Goal: Information Seeking & Learning: Check status

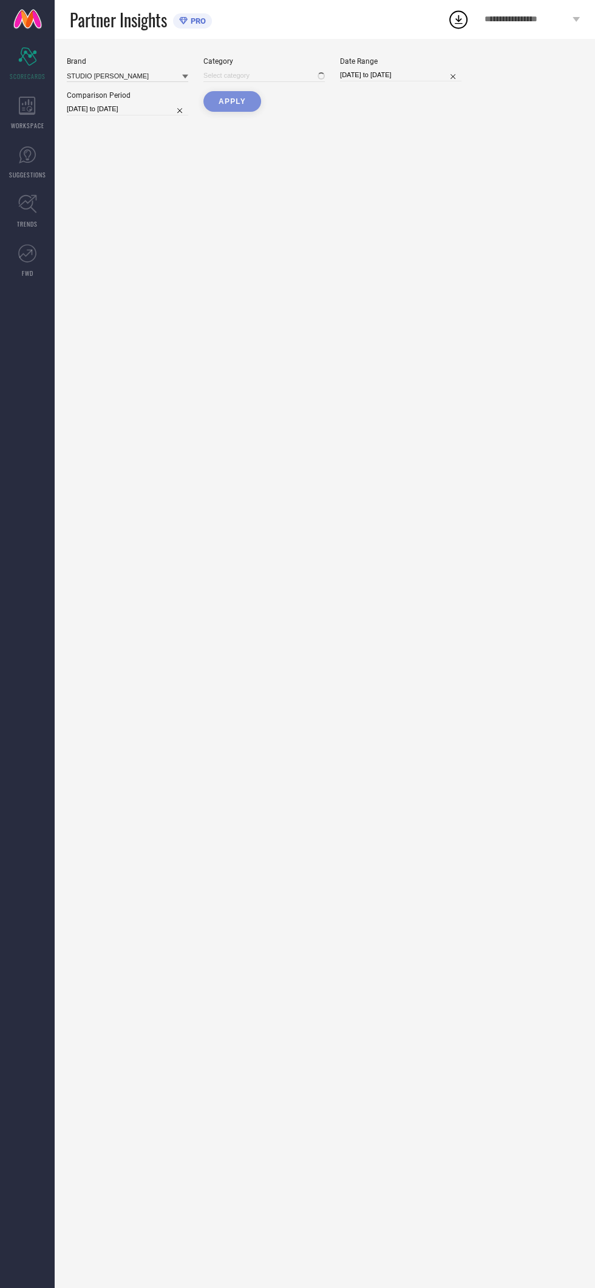
type input "All"
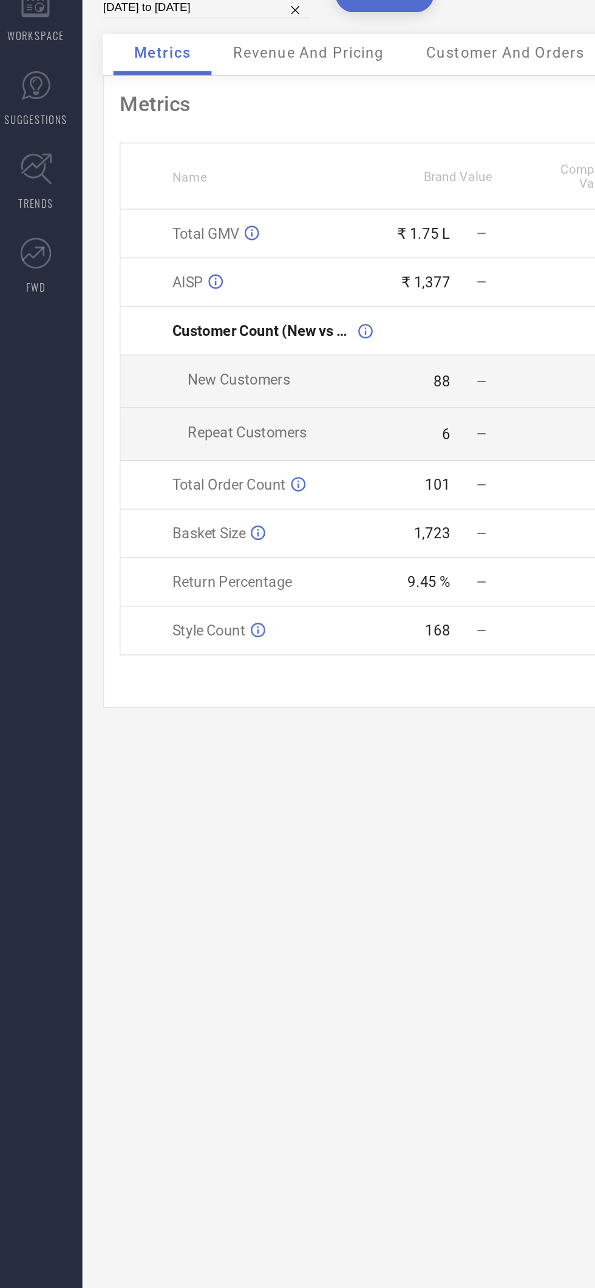
click at [157, 244] on icon at bounding box center [154, 241] width 9 height 9
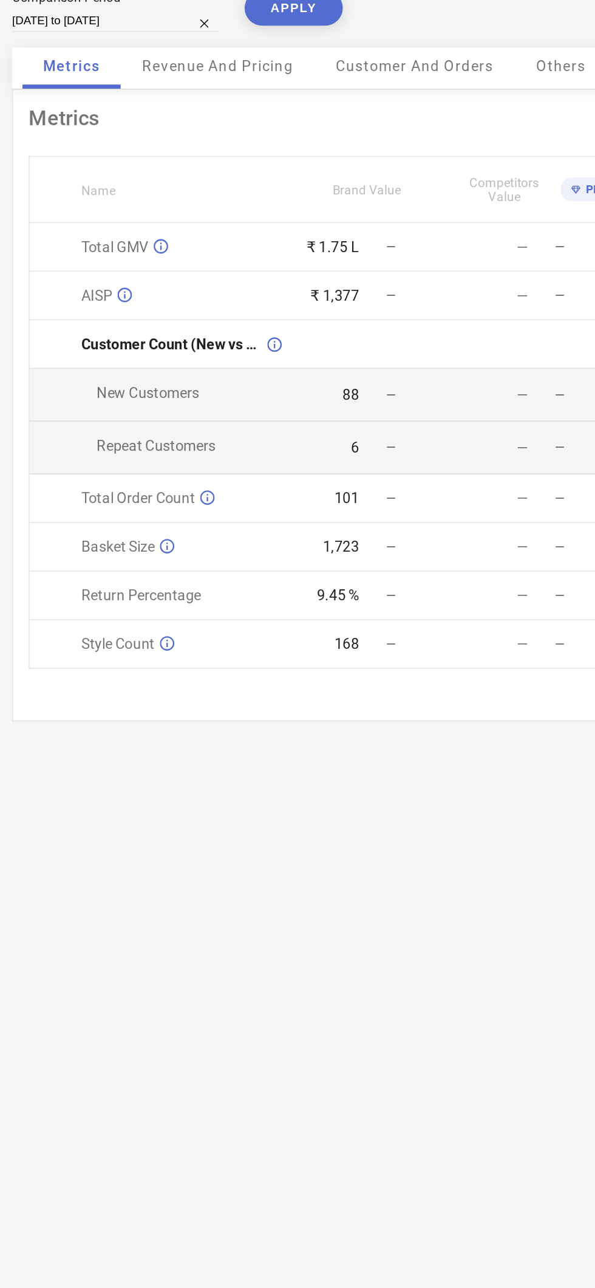
click at [128, 265] on td "AISP" at bounding box center [151, 270] width 149 height 29
click at [129, 270] on icon at bounding box center [133, 269] width 9 height 9
click at [304, 581] on div "Brand STUDIO ANVIKSHA Category All Date Range 28-07-2025 to 27-08-2025 Comparis…" at bounding box center [325, 663] width 541 height 1249
click at [307, 550] on div "Brand STUDIO ANVIKSHA Category All Date Range 28-07-2025 to 27-08-2025 Comparis…" at bounding box center [325, 663] width 541 height 1249
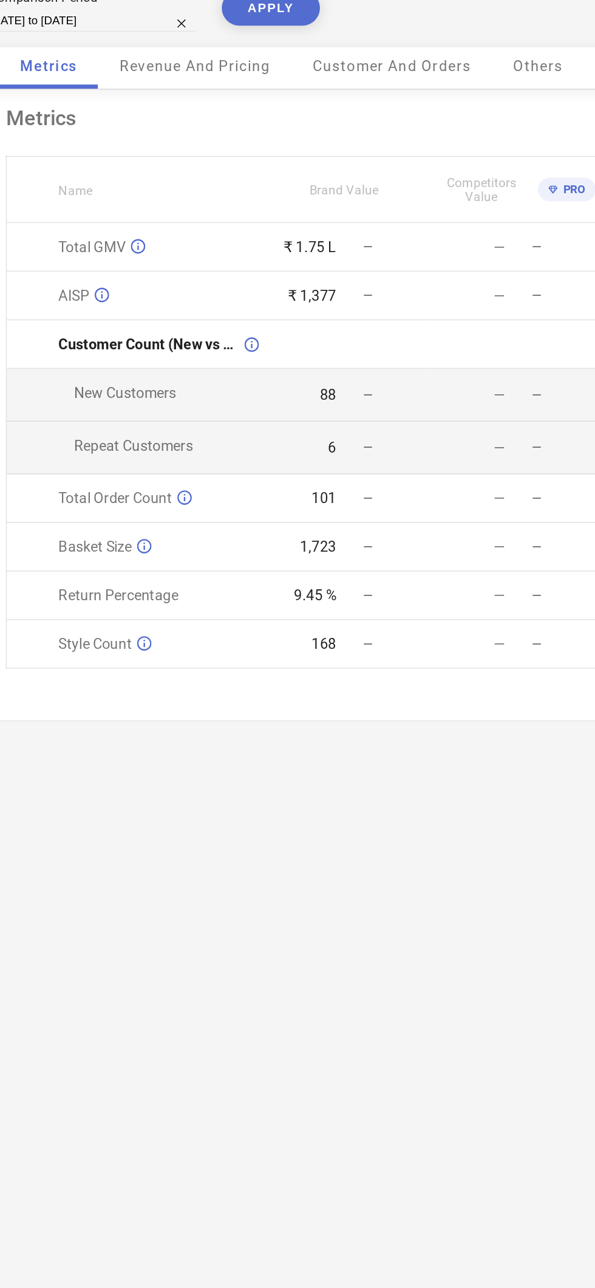
click at [156, 420] on icon at bounding box center [158, 417] width 9 height 9
click at [173, 543] on div "Brand STUDIO ANVIKSHA Category All Date Range 28-07-2025 to 27-08-2025 Comparis…" at bounding box center [325, 663] width 541 height 1249
click at [168, 548] on div "Brand STUDIO ANVIKSHA Category All Date Range 28-07-2025 to 27-08-2025 Comparis…" at bounding box center [325, 663] width 541 height 1249
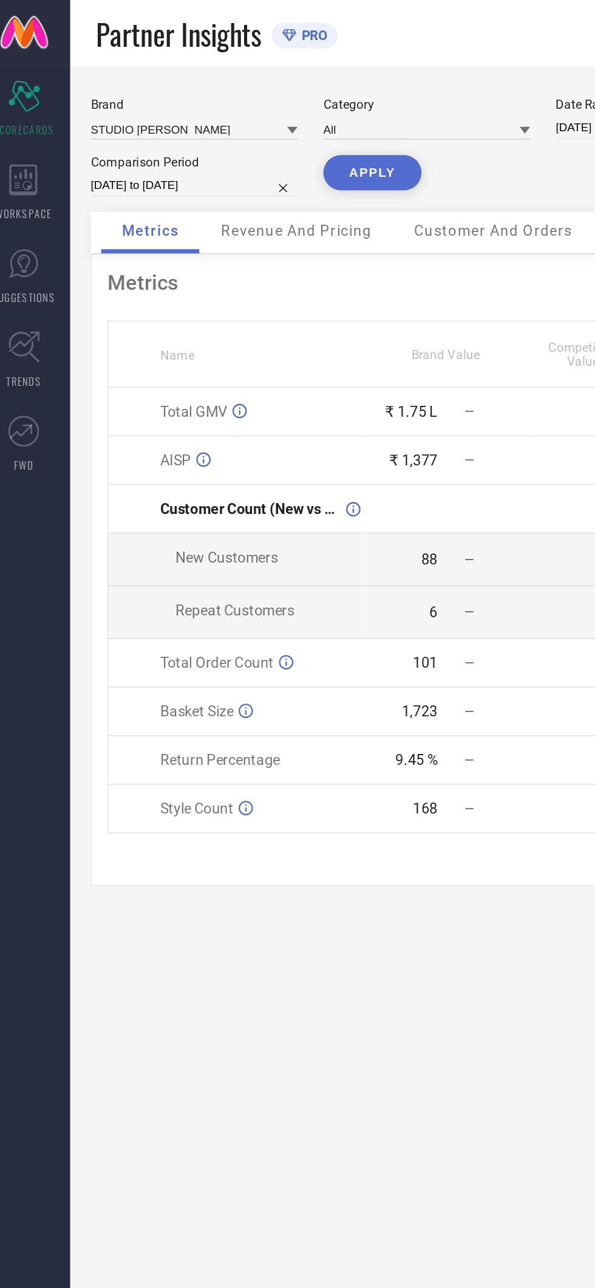
select select "6"
select select "2024"
select select "7"
select select "2024"
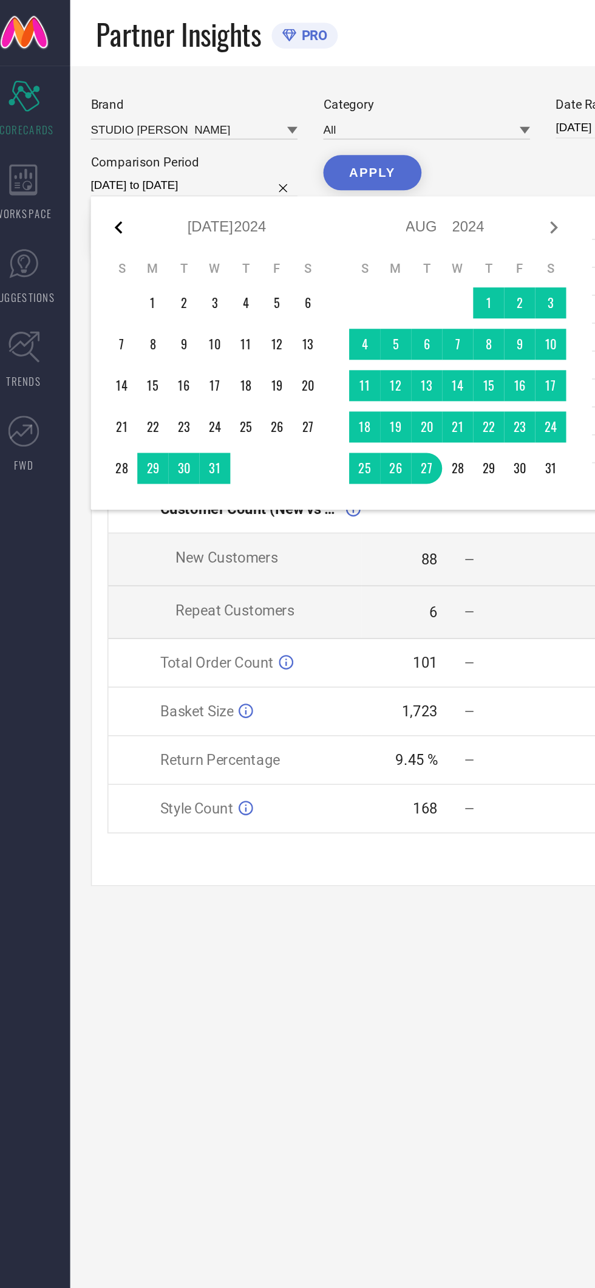
click at [83, 137] on icon at bounding box center [83, 133] width 15 height 15
select select "5"
select select "2024"
select select "6"
select select "2024"
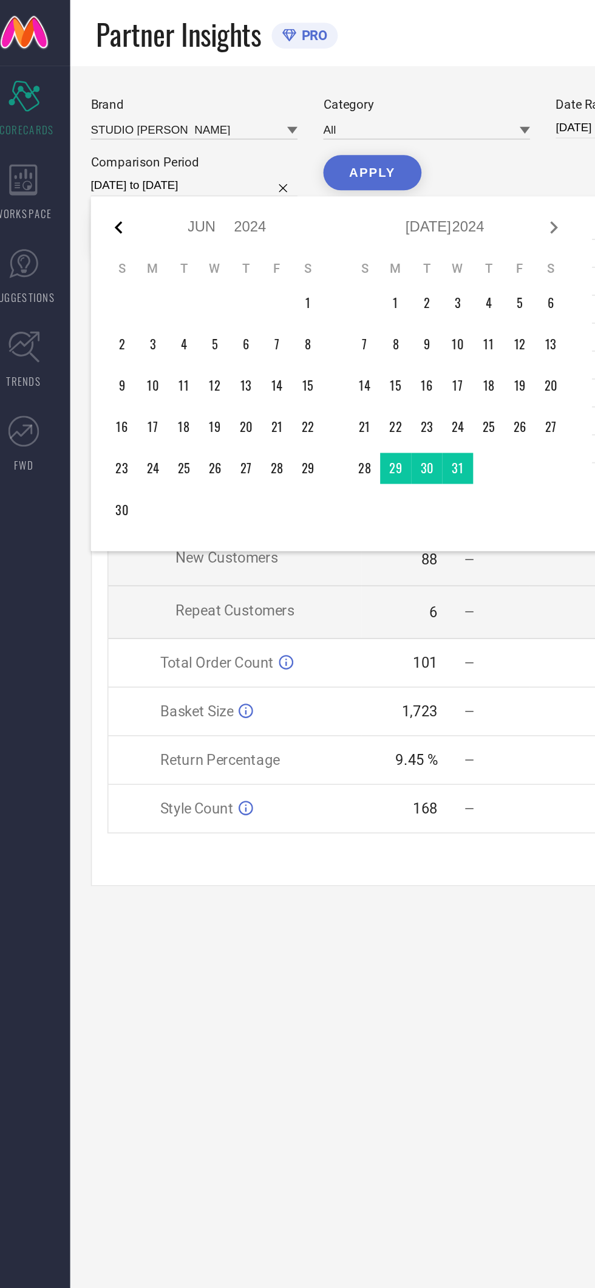
click at [83, 138] on icon at bounding box center [83, 133] width 15 height 15
select select "4"
select select "2024"
select select "5"
select select "2024"
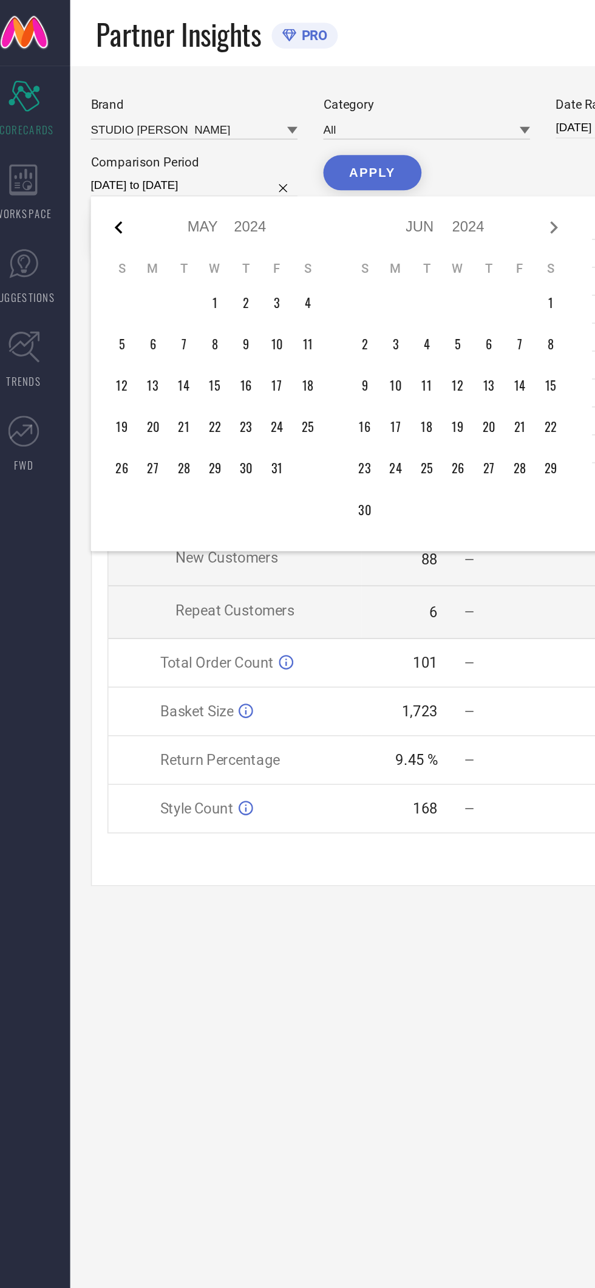
click at [84, 137] on icon at bounding box center [83, 133] width 4 height 7
select select "3"
select select "2024"
select select "4"
select select "2024"
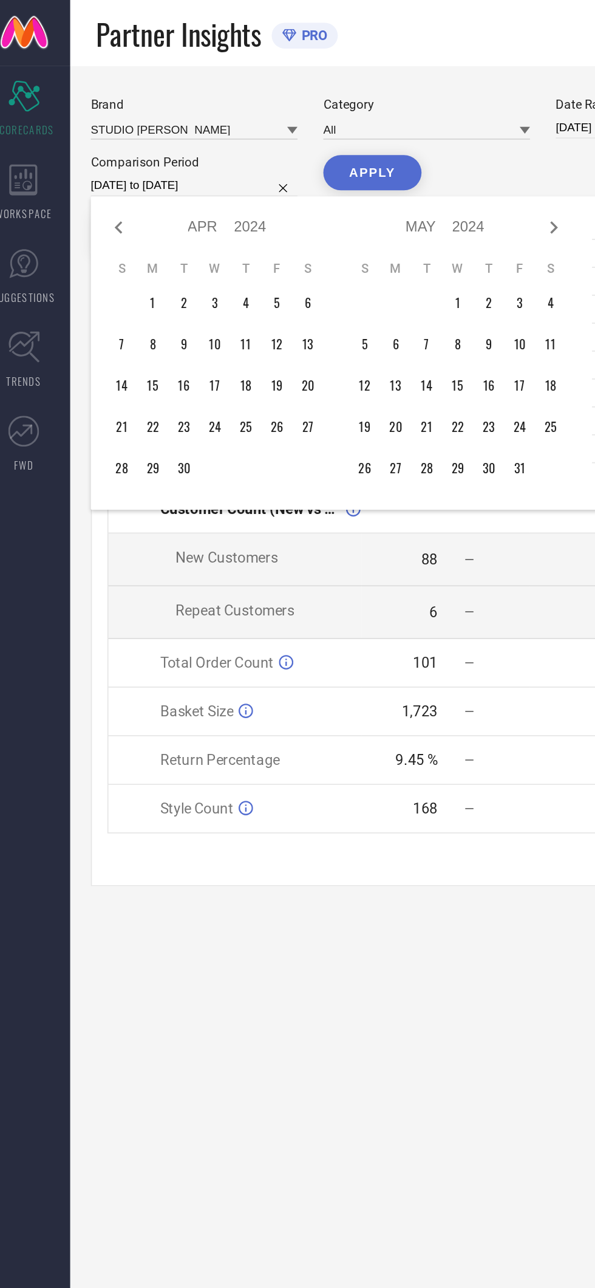
type input "After 01-04-2024"
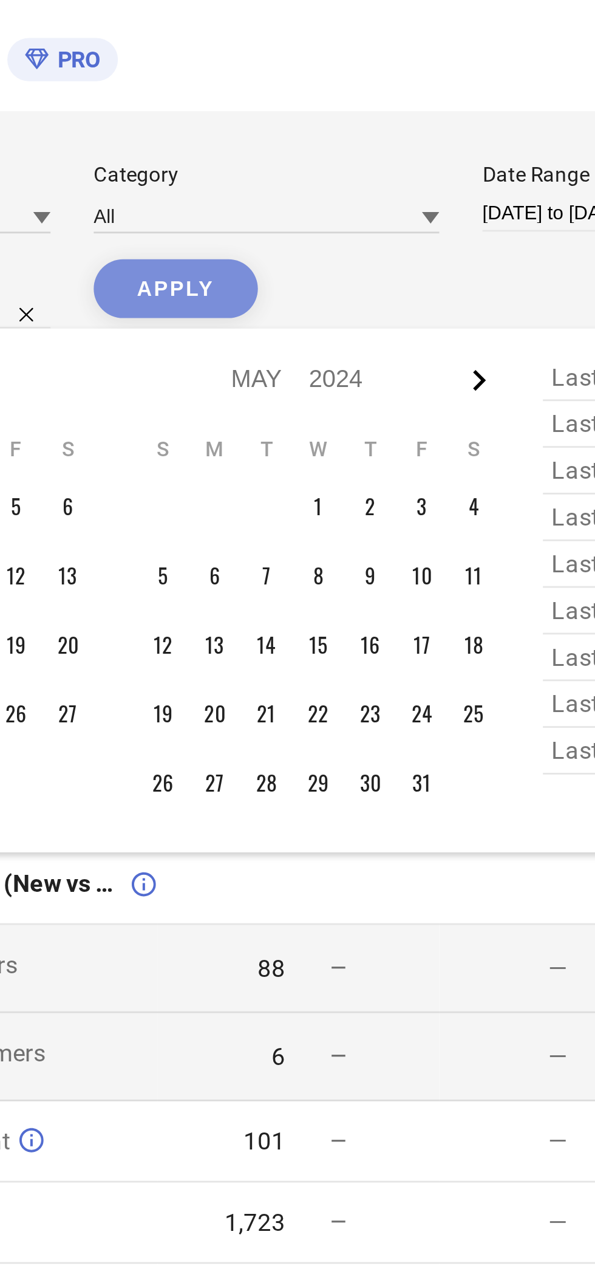
click at [344, 135] on icon at bounding box center [339, 133] width 15 height 15
select select "4"
select select "2024"
select select "5"
select select "2024"
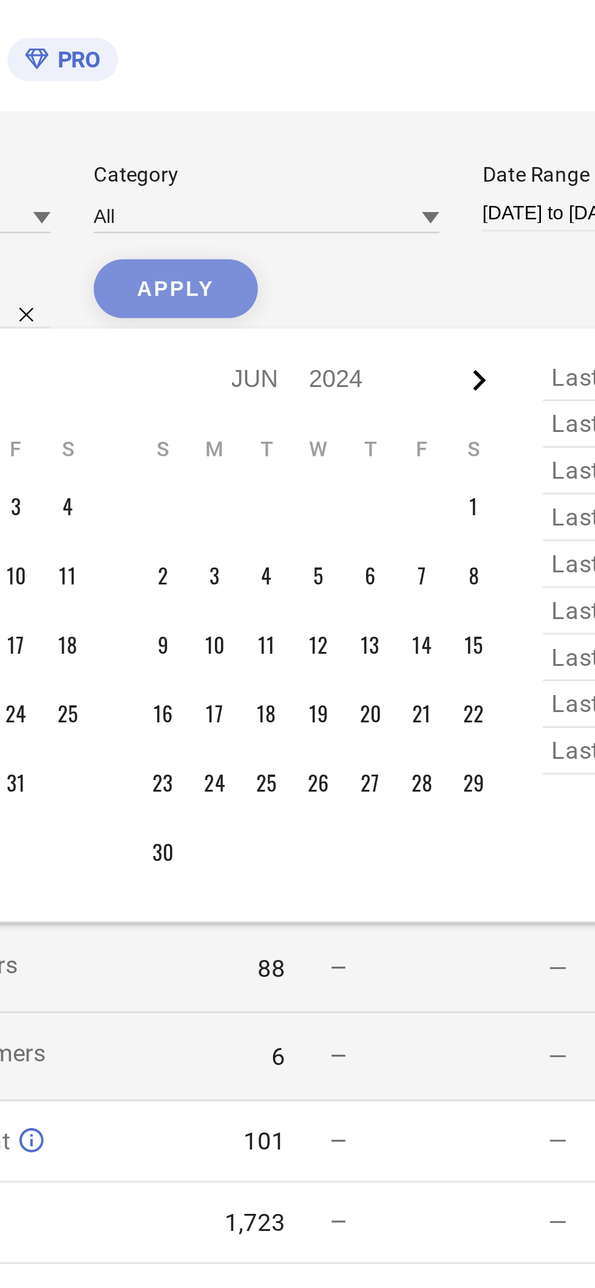
click at [344, 134] on icon at bounding box center [339, 133] width 15 height 15
select select "5"
select select "2024"
select select "6"
select select "2024"
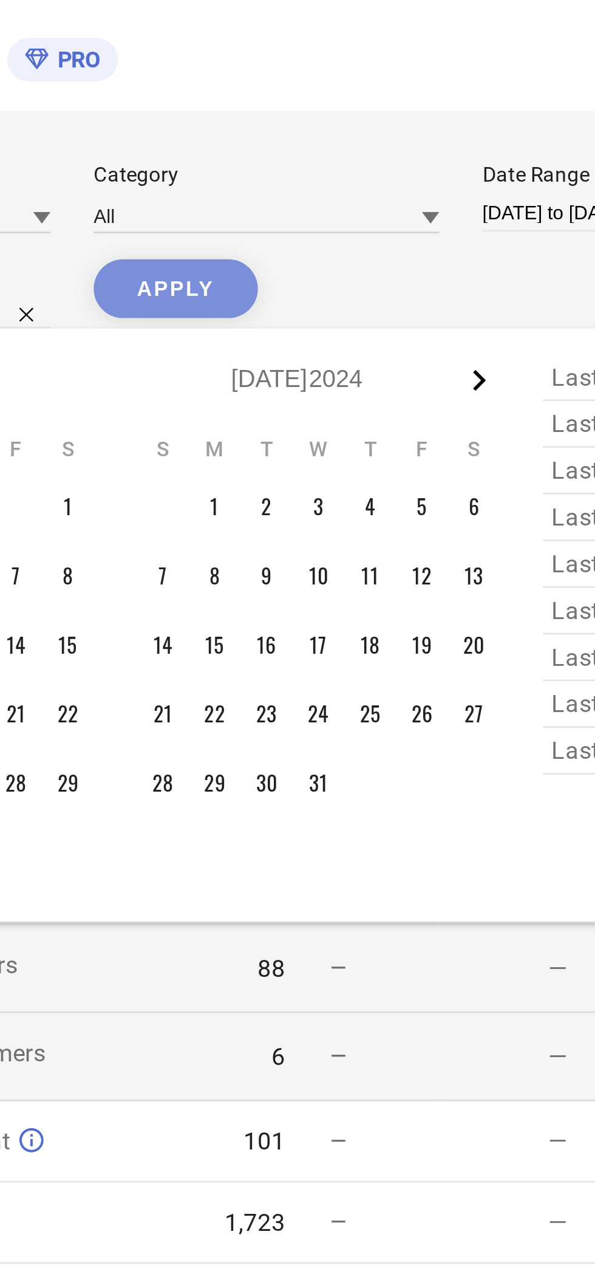
click at [339, 134] on icon at bounding box center [339, 133] width 15 height 15
select select "6"
select select "2024"
select select "7"
select select "2024"
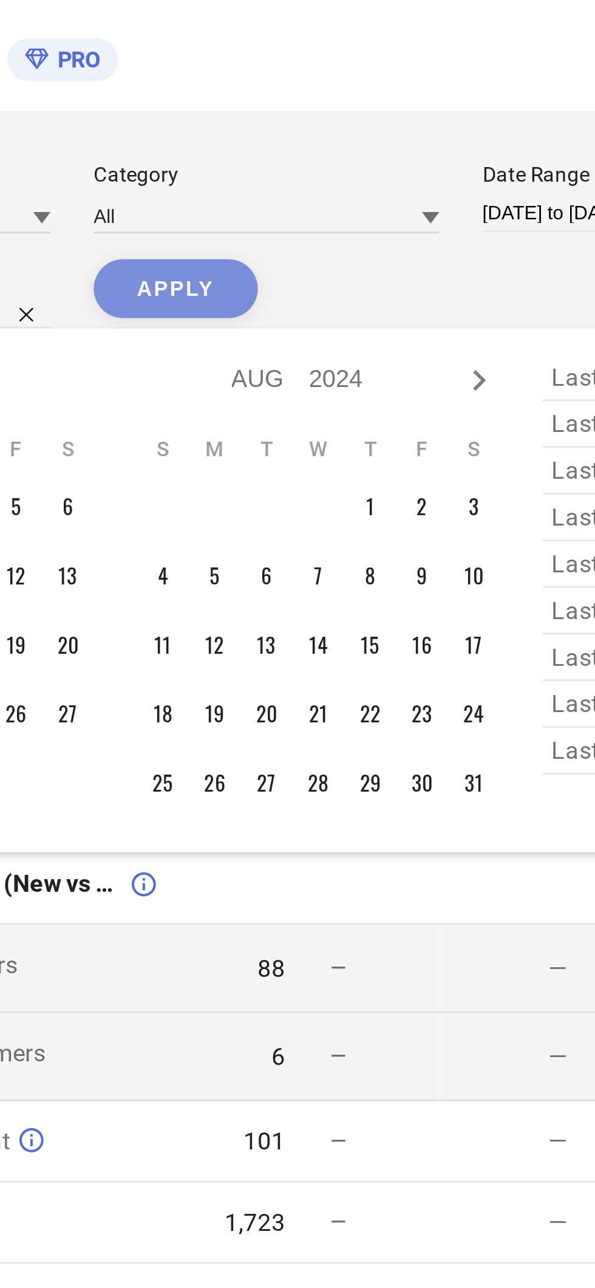
type input "01-04-2024 to 30-08-2024"
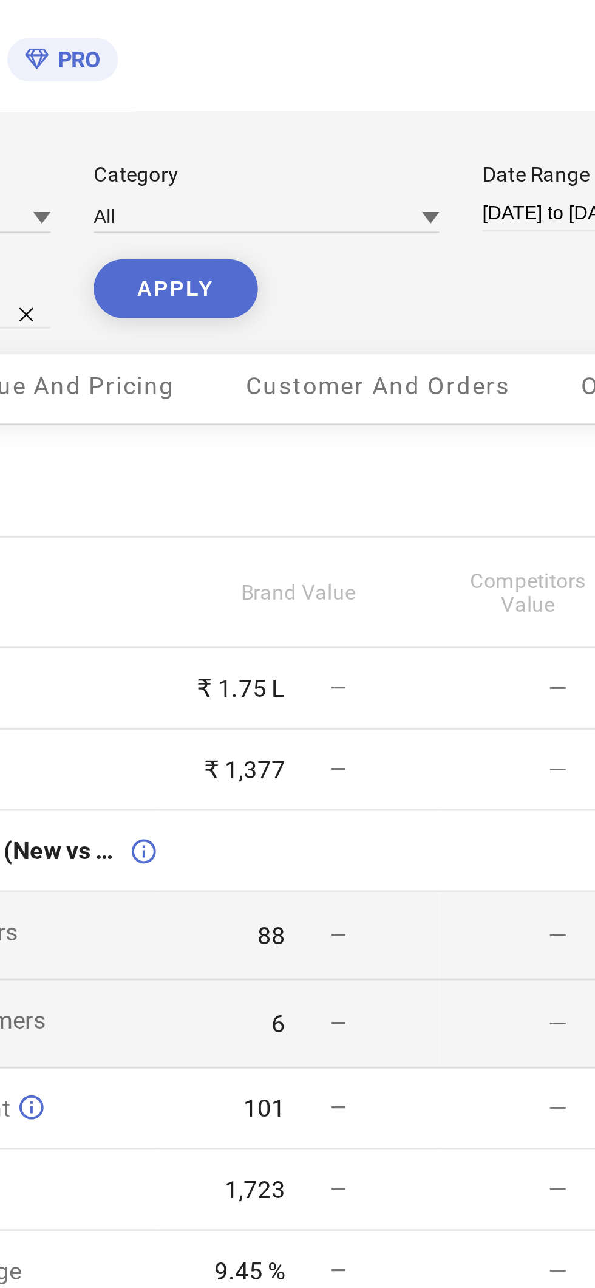
click at [238, 101] on button "APPLY" at bounding box center [232, 101] width 58 height 21
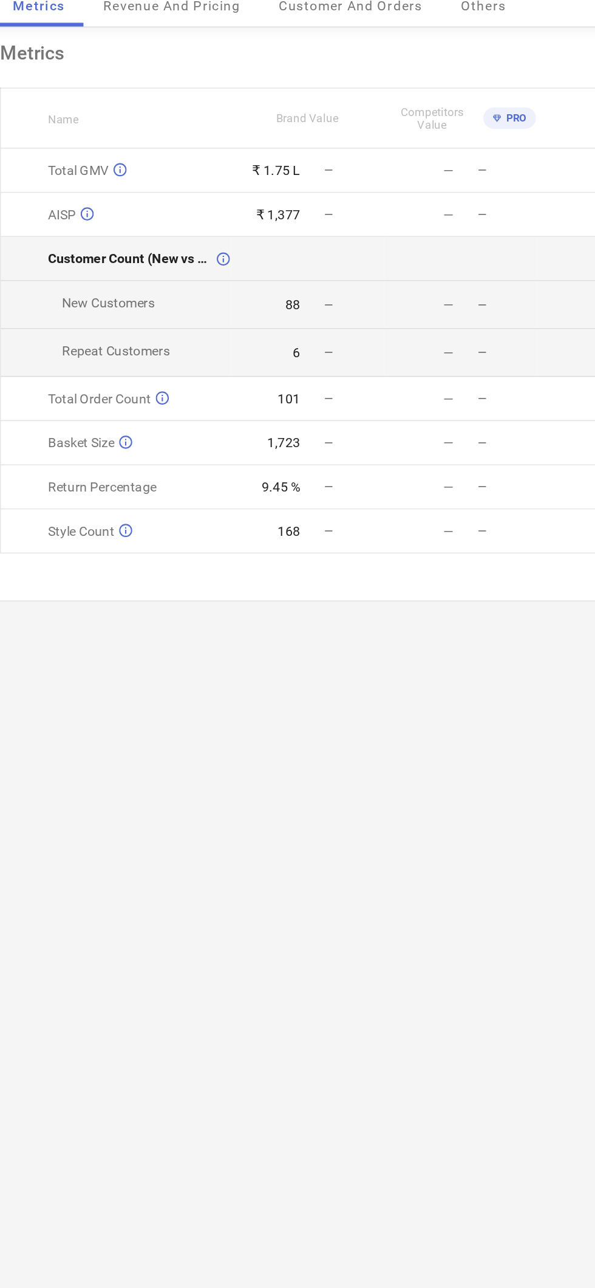
click at [232, 306] on td at bounding box center [275, 299] width 99 height 29
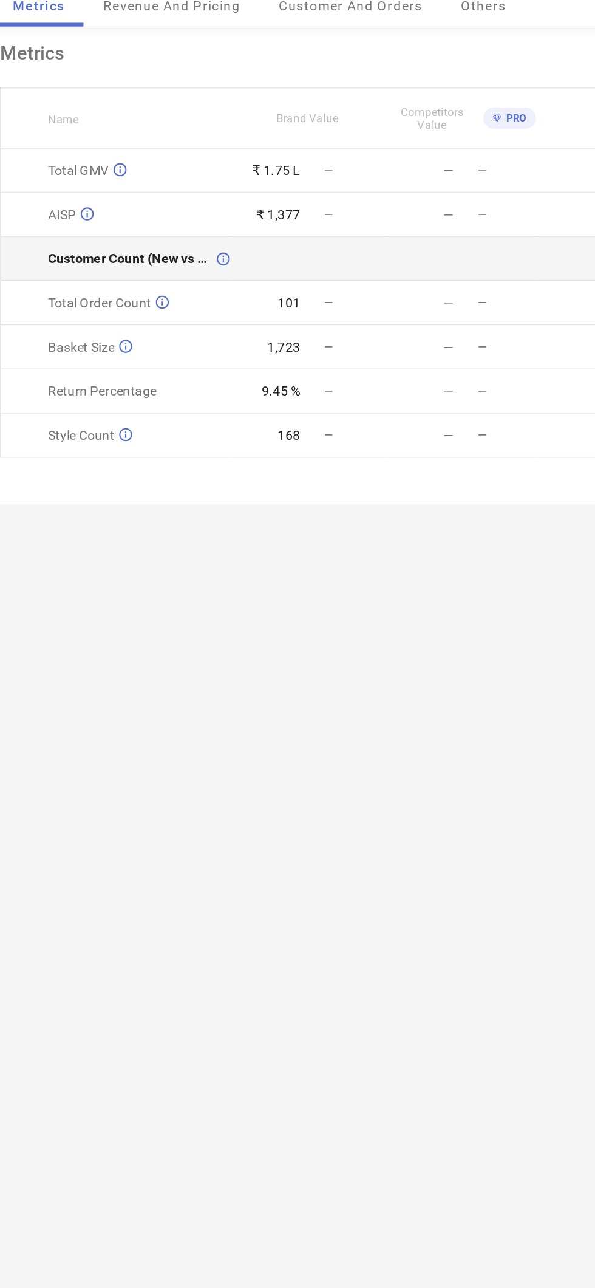
click at [230, 300] on td at bounding box center [275, 299] width 99 height 29
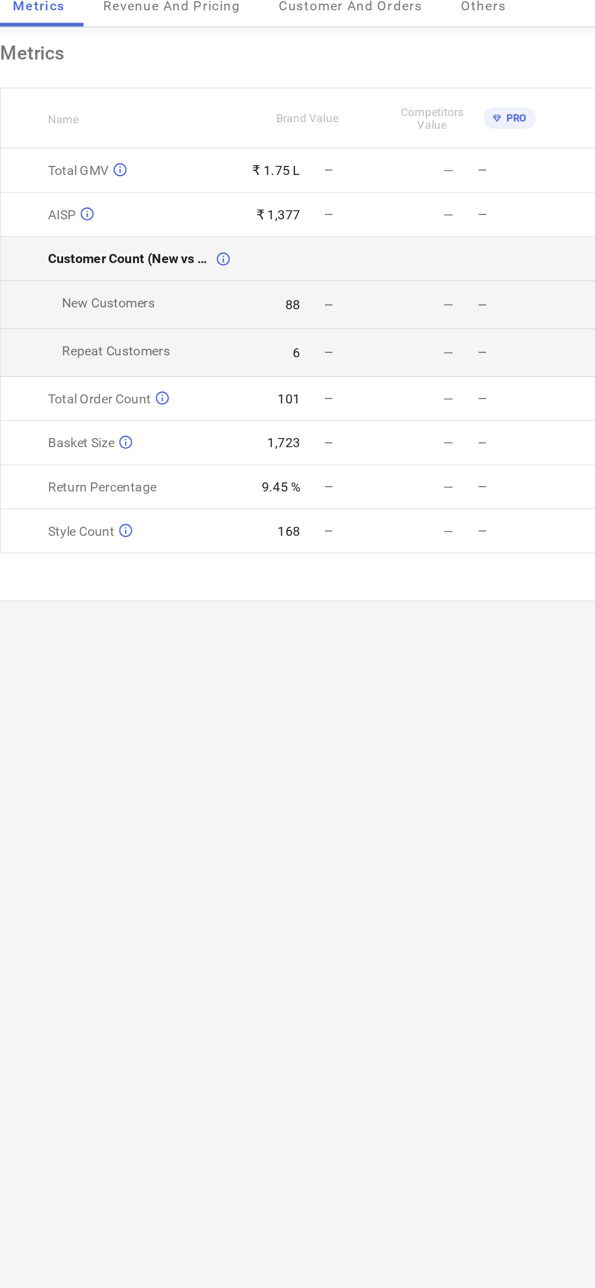
click at [211, 300] on span "Customer Count (New vs Repeat)" at bounding box center [161, 299] width 106 height 10
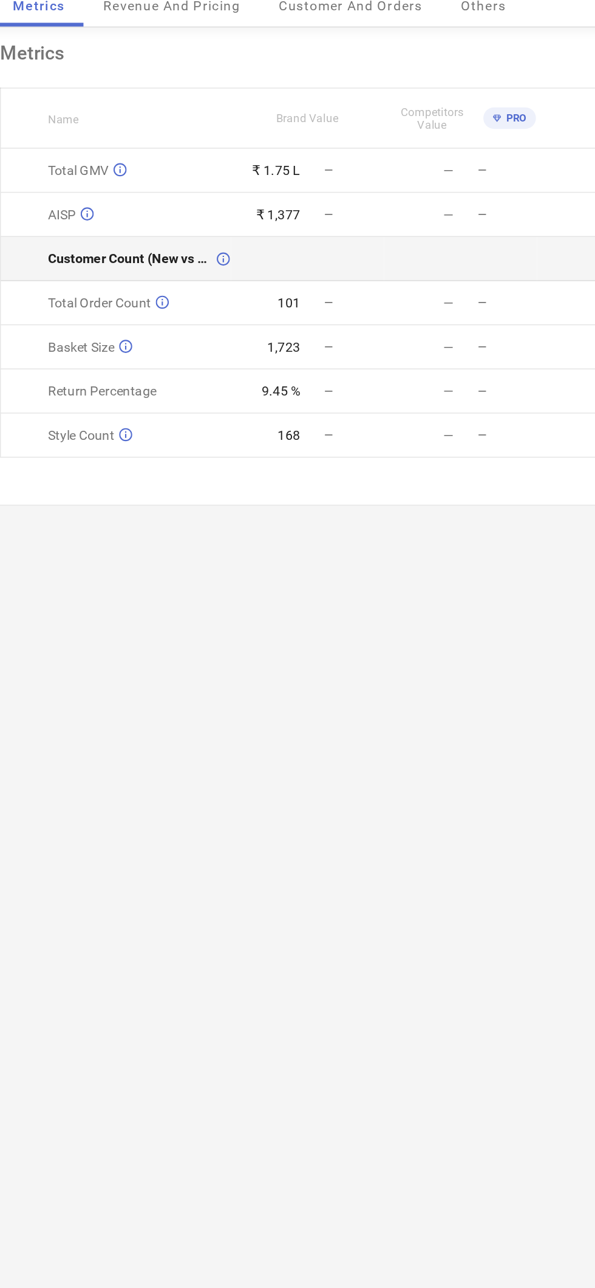
click at [224, 301] on icon at bounding box center [221, 299] width 9 height 9
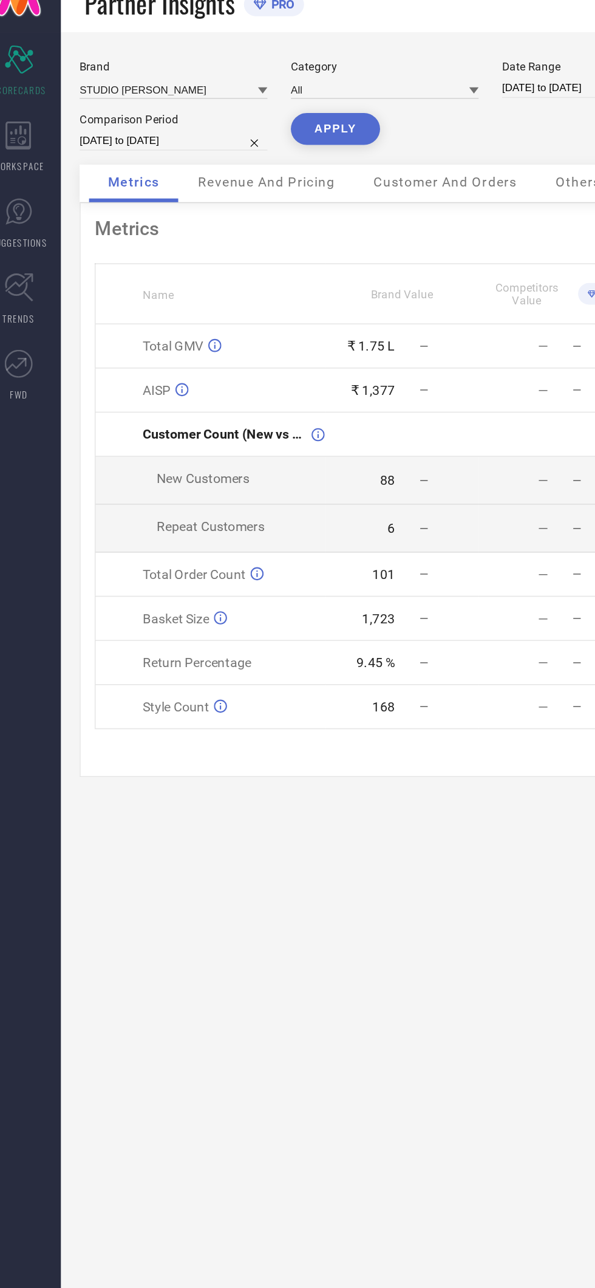
click at [178, 140] on span "Revenue And Pricing" at bounding box center [187, 136] width 89 height 10
